Goal: Find contact information: Find contact information

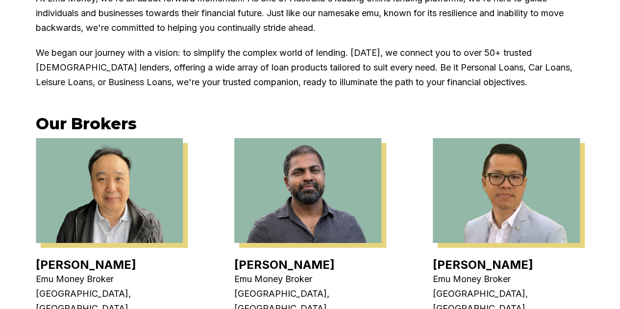
scroll to position [226, 0]
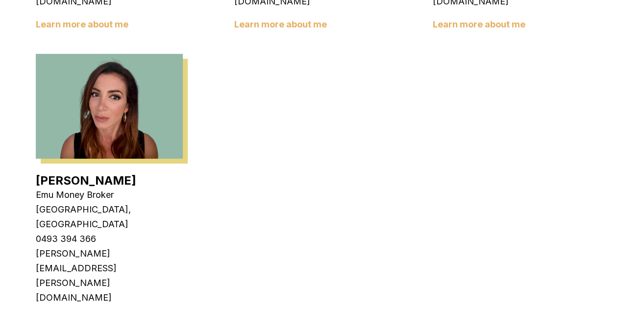
scroll to position [1778, 0]
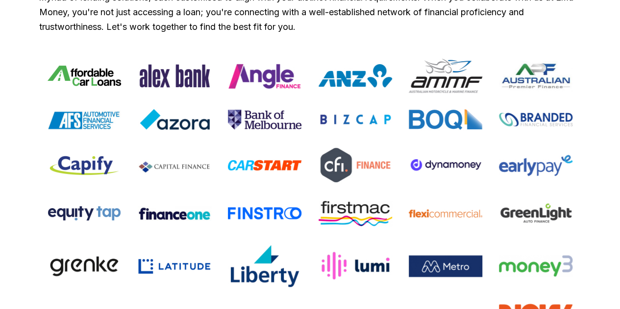
scroll to position [880, 0]
